Goal: Transaction & Acquisition: Purchase product/service

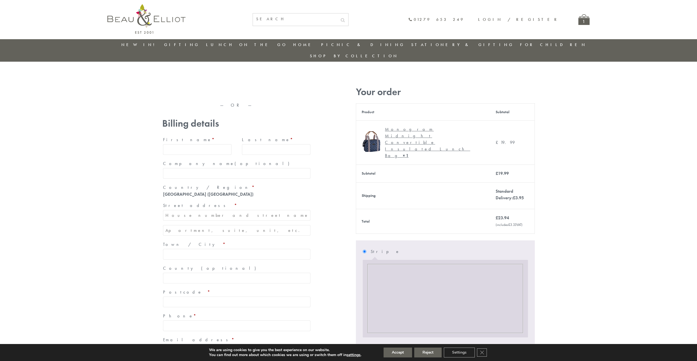
type input "[EMAIL_ADDRESS][DOMAIN_NAME]"
type input "[PERSON_NAME]"
type input "23, [GEOGRAPHIC_DATA], [GEOGRAPHIC_DATA]"
type input "[GEOGRAPHIC_DATA]"
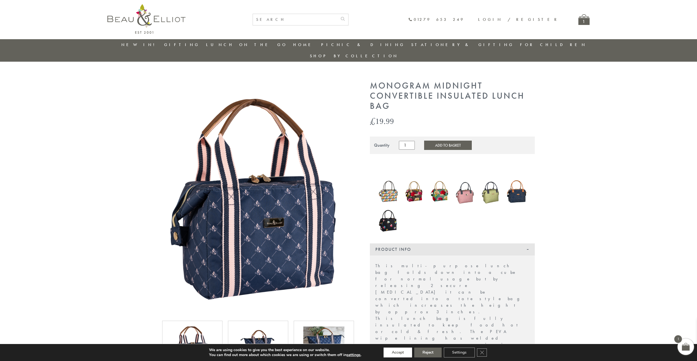
click at [398, 352] on button "Accept" at bounding box center [398, 353] width 29 height 10
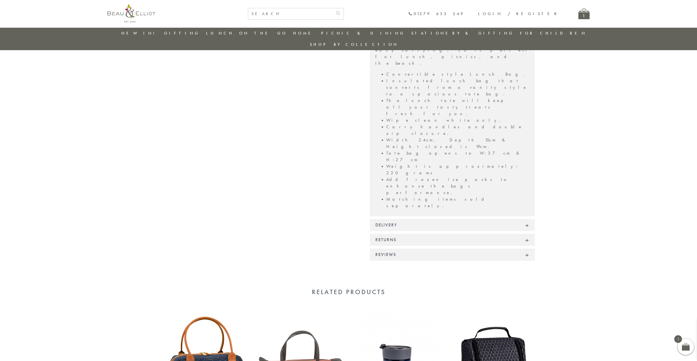
scroll to position [342, 0]
